Goal: Information Seeking & Learning: Find specific fact

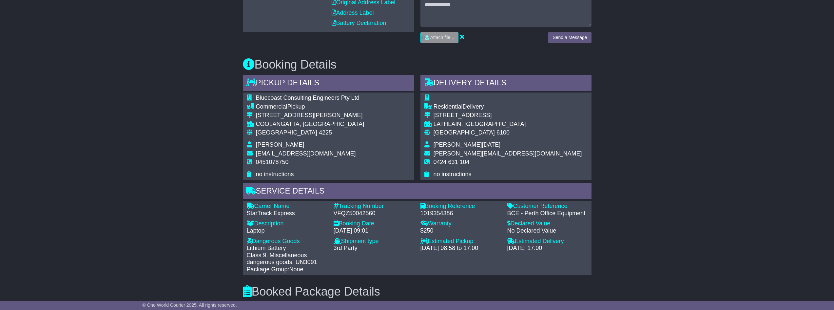
scroll to position [251, 0]
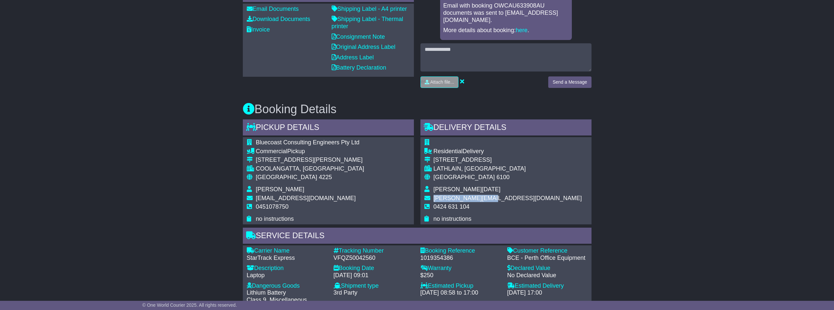
drag, startPoint x: 489, startPoint y: 191, endPoint x: 433, endPoint y: 189, distance: 56.1
click at [414, 191] on span "[PERSON_NAME][EMAIL_ADDRESS][DOMAIN_NAME]" at bounding box center [508, 198] width 149 height 7
click at [414, 186] on span "[PERSON_NAME][DATE]" at bounding box center [467, 189] width 67 height 7
drag, startPoint x: 491, startPoint y: 191, endPoint x: 426, endPoint y: 192, distance: 65.2
click at [414, 191] on tr "[PERSON_NAME][EMAIL_ADDRESS][DOMAIN_NAME]" at bounding box center [504, 199] width 158 height 9
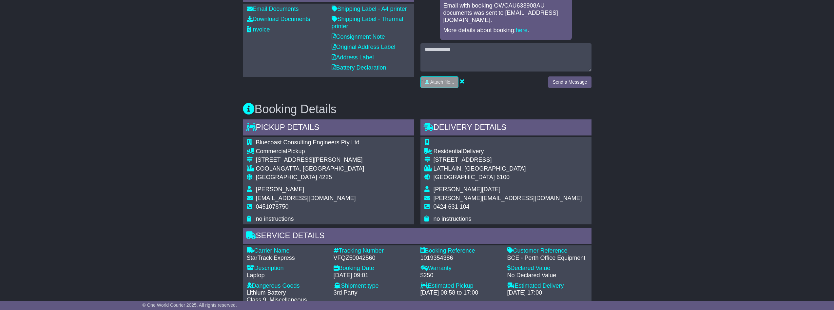
click at [414, 175] on td "Australia 6100" at bounding box center [508, 180] width 149 height 12
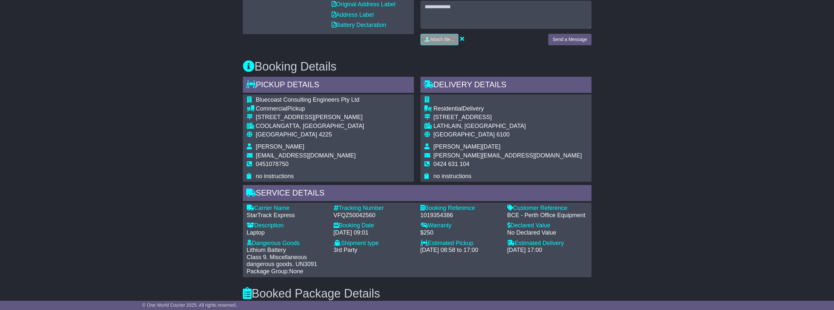
scroll to position [295, 0]
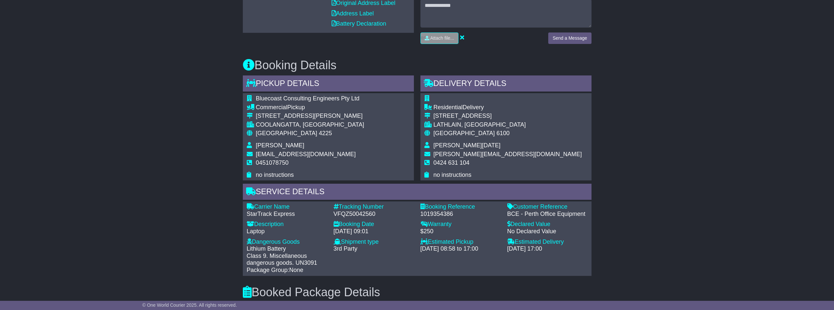
click at [414, 130] on div "Australia 6100" at bounding box center [508, 133] width 149 height 7
drag, startPoint x: 479, startPoint y: 116, endPoint x: 433, endPoint y: 108, distance: 46.3
click at [414, 108] on tbody "Residential Delivery [STREET_ADDRESS] [GEOGRAPHIC_DATA], [GEOGRAPHIC_DATA] Aust…" at bounding box center [504, 136] width 158 height 83
copy tbody "[STREET_ADDRESS]"
